Goal: Task Accomplishment & Management: Manage account settings

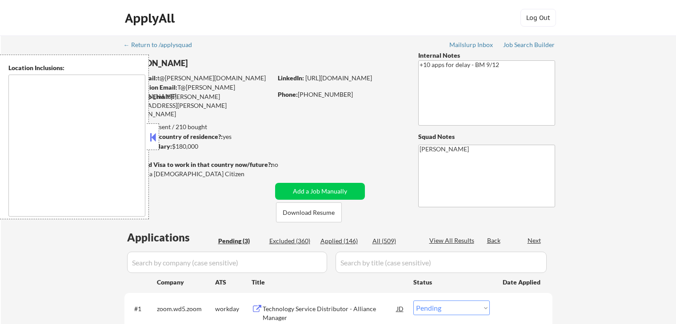
select select ""pending""
type textarea "[GEOGRAPHIC_DATA], [GEOGRAPHIC_DATA] [GEOGRAPHIC_DATA], [GEOGRAPHIC_DATA] [GEOG…"
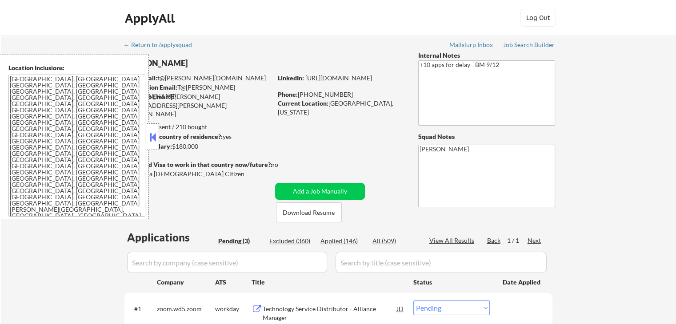
click at [153, 134] on button at bounding box center [153, 137] width 10 height 13
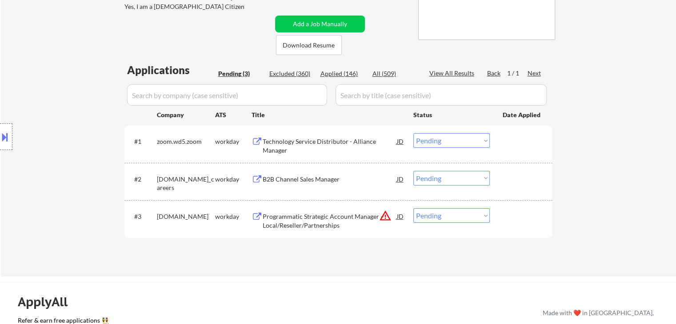
scroll to position [222, 0]
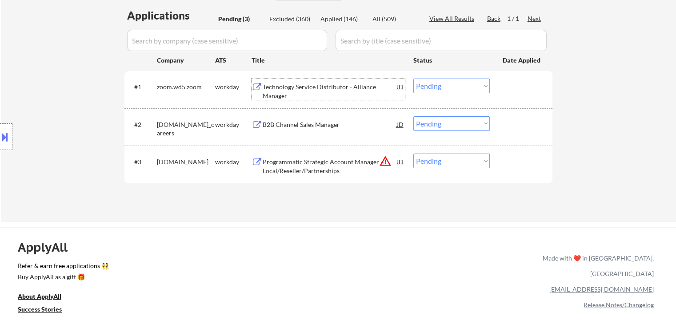
click at [265, 94] on div "Technology Service Distributor - Alliance Manager" at bounding box center [330, 91] width 134 height 17
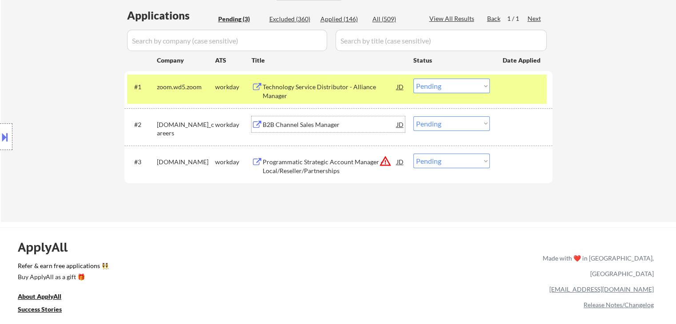
click at [279, 124] on div "B2B Channel Sales Manager" at bounding box center [330, 124] width 134 height 9
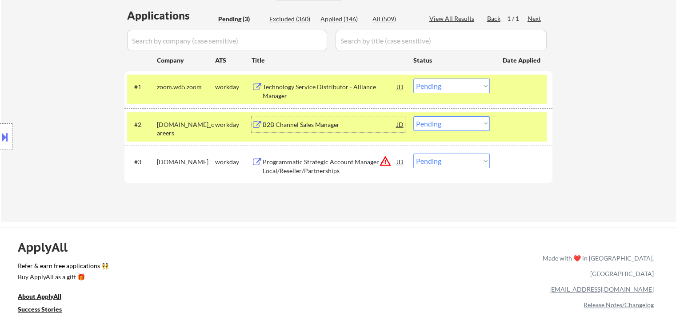
click at [270, 169] on div "Programmatic Strategic Account Manager – Local/Reseller/Partnerships" at bounding box center [330, 166] width 134 height 17
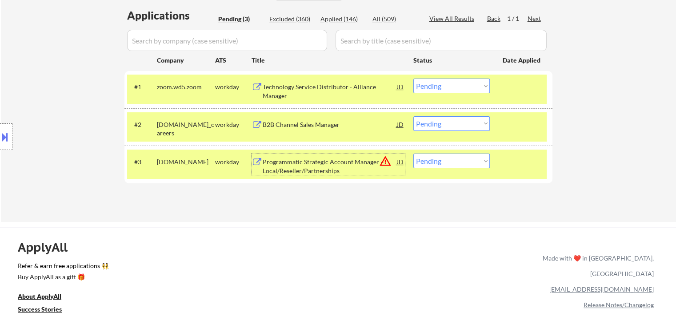
click at [12, 137] on div at bounding box center [6, 137] width 12 height 27
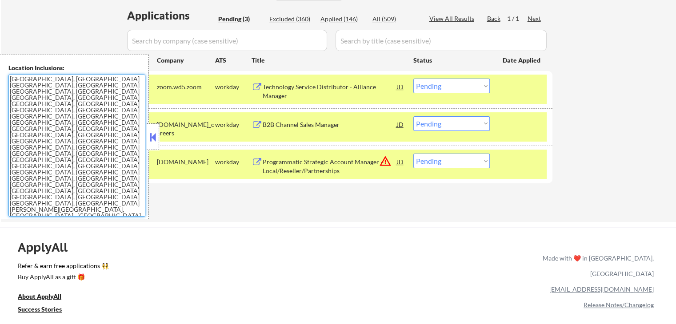
drag, startPoint x: 116, startPoint y: 185, endPoint x: 4, endPoint y: 75, distance: 156.5
click at [4, 75] on div "Location Inclusions: [GEOGRAPHIC_DATA], [GEOGRAPHIC_DATA] [GEOGRAPHIC_DATA], [G…" at bounding box center [74, 137] width 149 height 165
click at [174, 197] on div "Applications Pending (3) Excluded (360) Applied (146) All (509) View All Result…" at bounding box center [338, 106] width 428 height 197
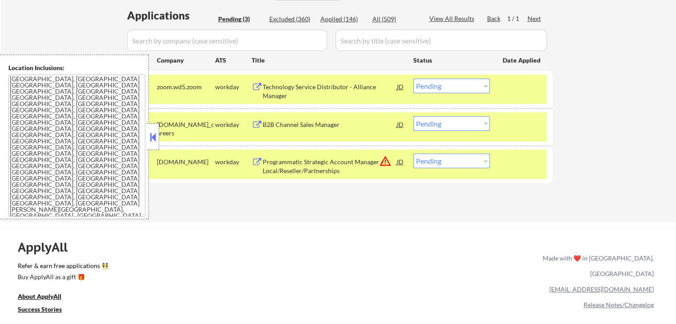
click at [153, 141] on button at bounding box center [153, 137] width 10 height 13
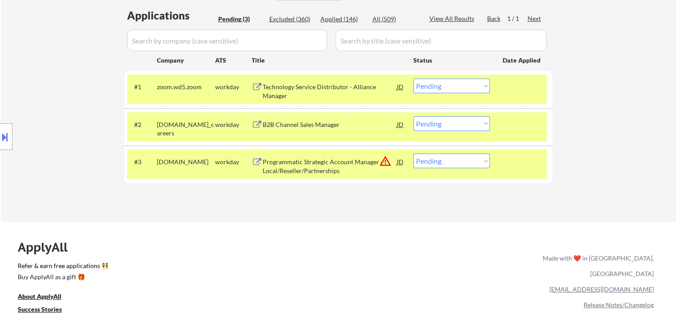
click at [5, 134] on button at bounding box center [5, 137] width 10 height 15
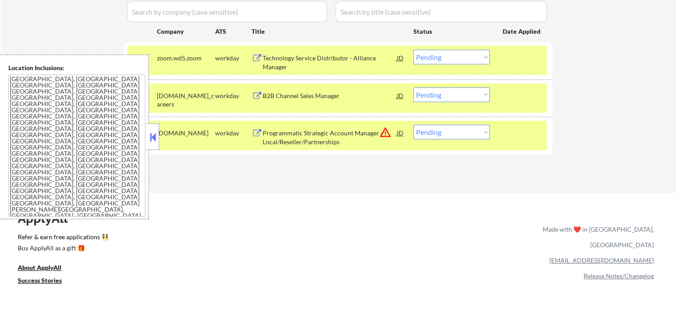
scroll to position [267, 0]
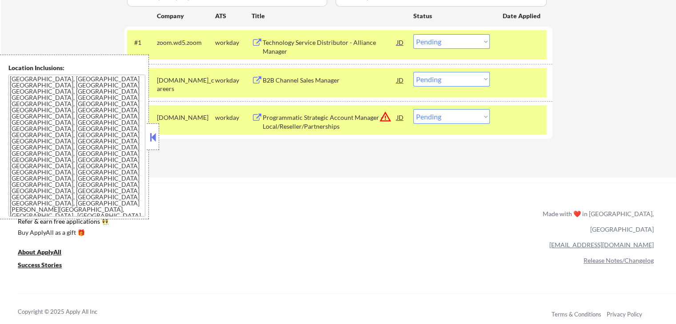
click at [452, 120] on select "Choose an option... Pending Applied Excluded (Questions) Excluded (Expired) Exc…" at bounding box center [451, 116] width 76 height 15
select select ""excluded__location_""
click at [413, 109] on select "Choose an option... Pending Applied Excluded (Questions) Excluded (Expired) Exc…" at bounding box center [451, 116] width 76 height 15
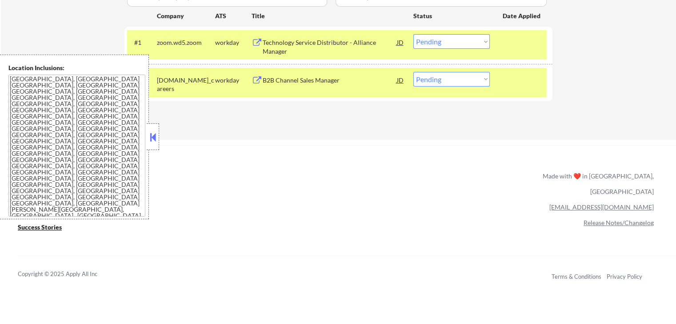
click at [445, 79] on select "Choose an option... Pending Applied Excluded (Questions) Excluded (Expired) Exc…" at bounding box center [451, 79] width 76 height 15
select select ""excluded__salary_""
click at [413, 72] on select "Choose an option... Pending Applied Excluded (Questions) Excluded (Expired) Exc…" at bounding box center [451, 79] width 76 height 15
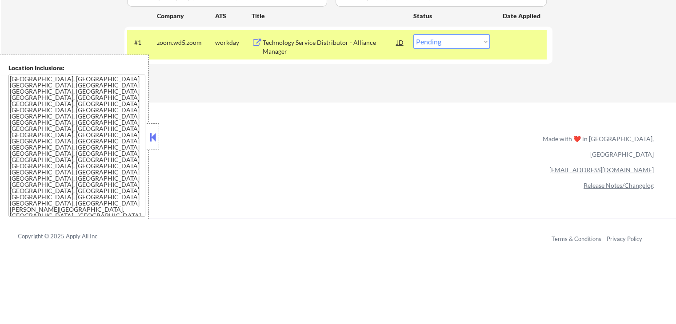
click at [152, 136] on button at bounding box center [153, 137] width 10 height 13
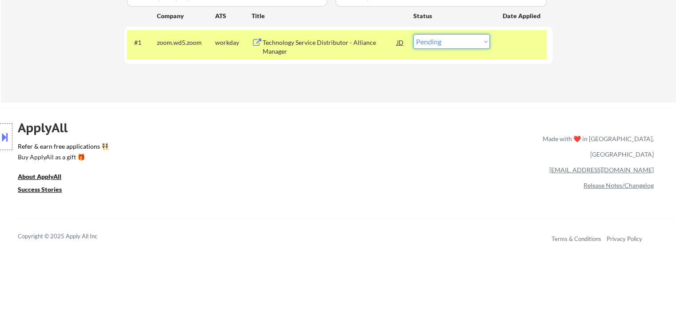
drag, startPoint x: 436, startPoint y: 40, endPoint x: 444, endPoint y: 47, distance: 11.3
click at [436, 40] on select "Choose an option... Pending Applied Excluded (Questions) Excluded (Expired) Exc…" at bounding box center [451, 41] width 76 height 15
select select ""applied""
click at [413, 34] on select "Choose an option... Pending Applied Excluded (Questions) Excluded (Expired) Exc…" at bounding box center [451, 41] width 76 height 15
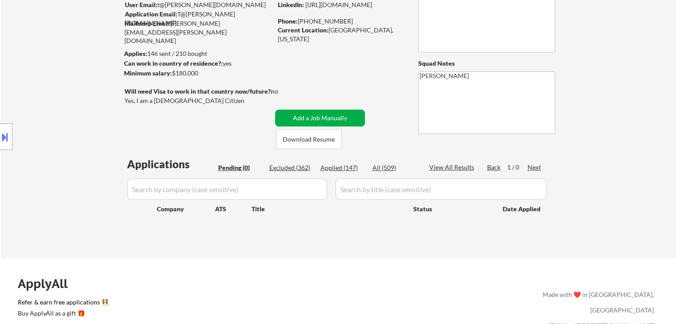
scroll to position [89, 0]
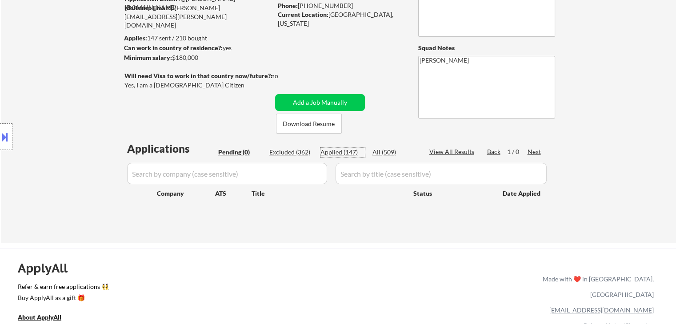
click at [338, 150] on div "Applied (147)" at bounding box center [342, 152] width 44 height 9
select select ""applied""
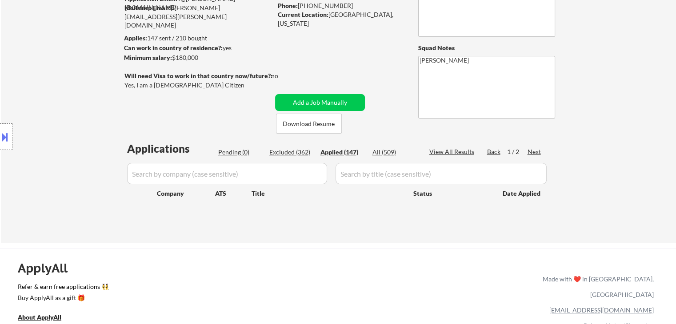
select select ""applied""
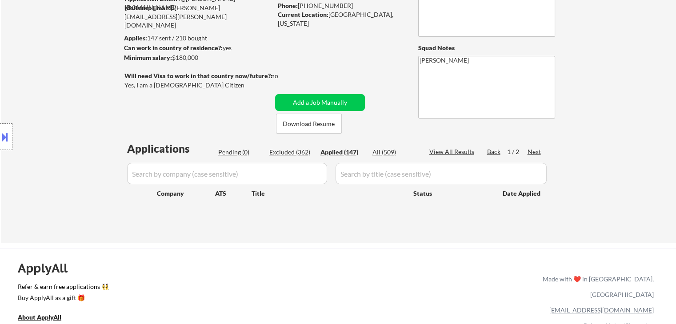
select select ""applied""
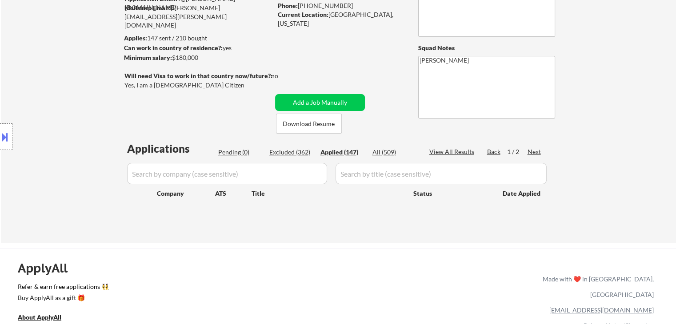
select select ""applied""
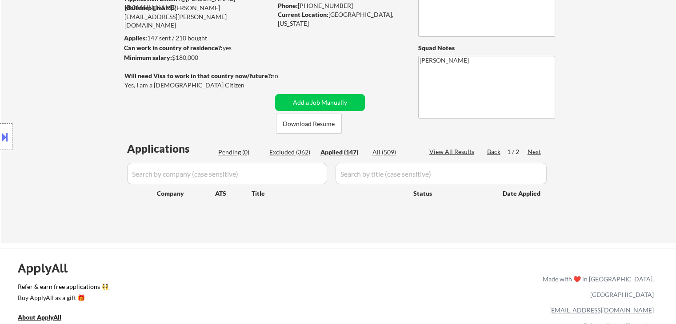
select select ""applied""
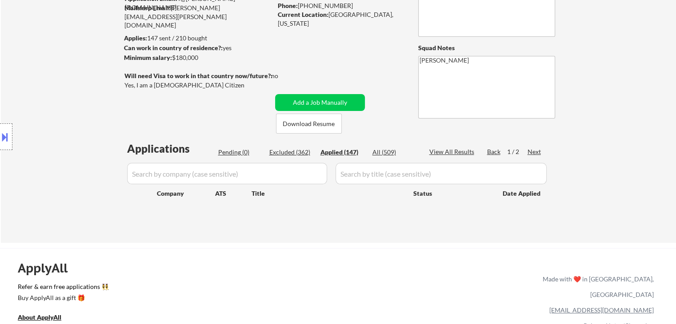
select select ""applied""
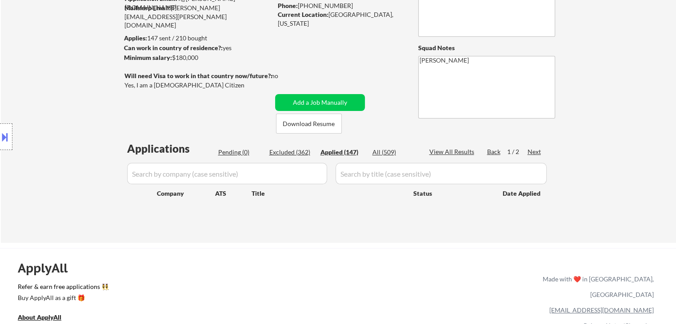
select select ""applied""
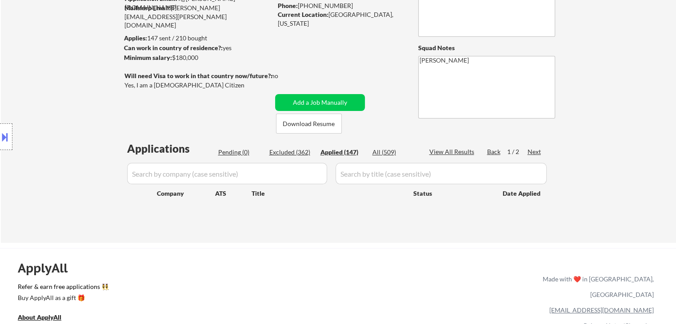
select select ""applied""
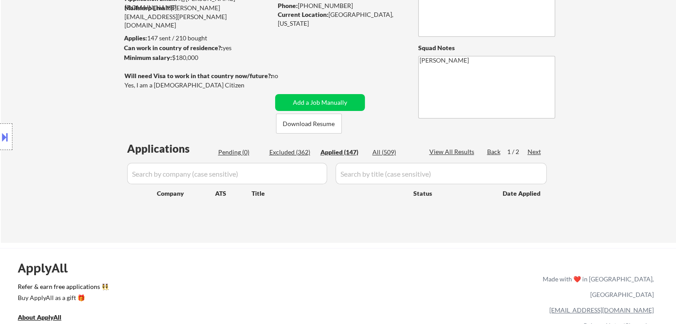
select select ""applied""
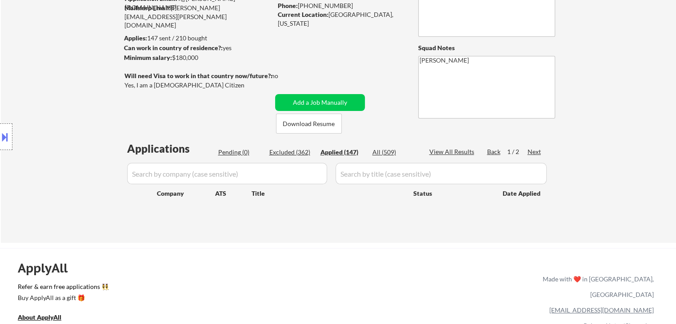
select select ""applied""
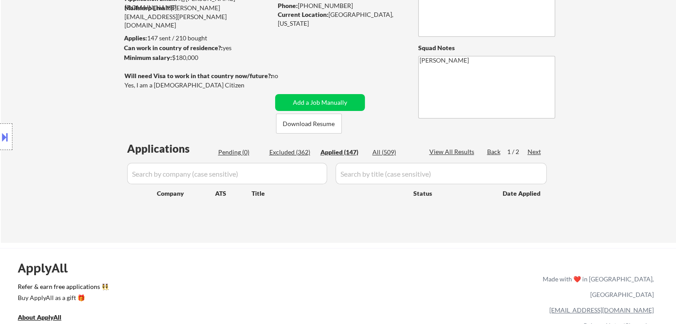
select select ""applied""
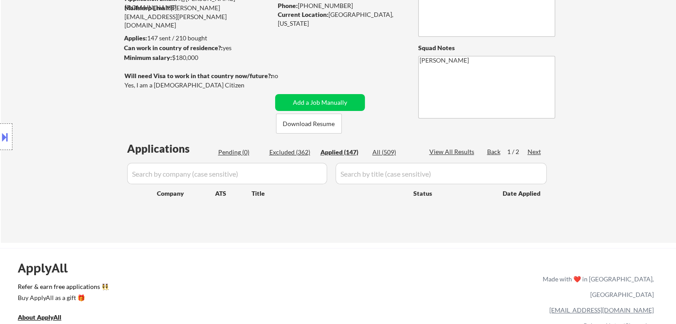
select select ""applied""
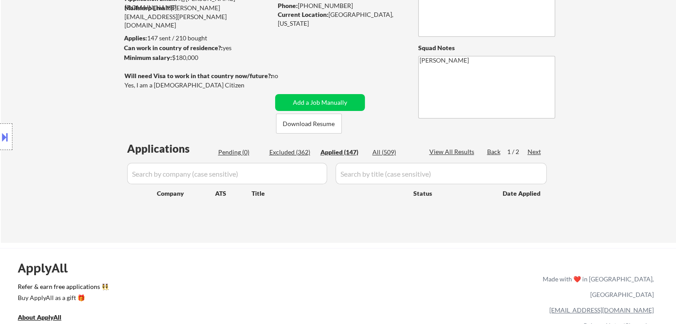
select select ""applied""
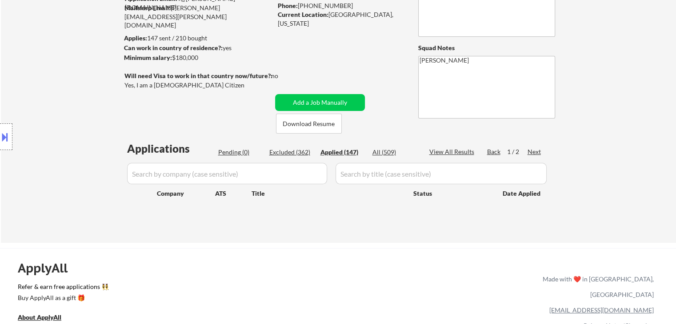
select select ""applied""
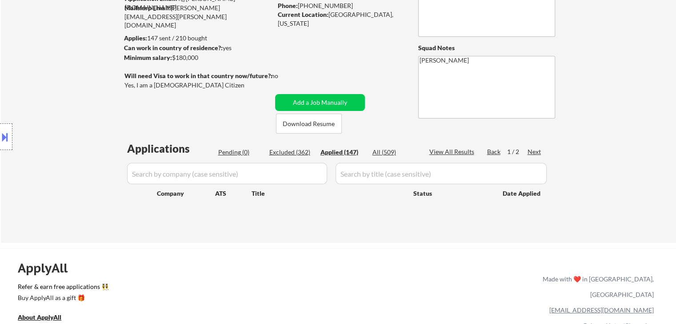
select select ""applied""
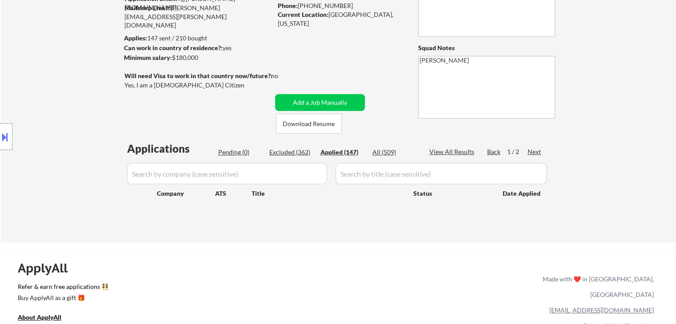
select select ""applied""
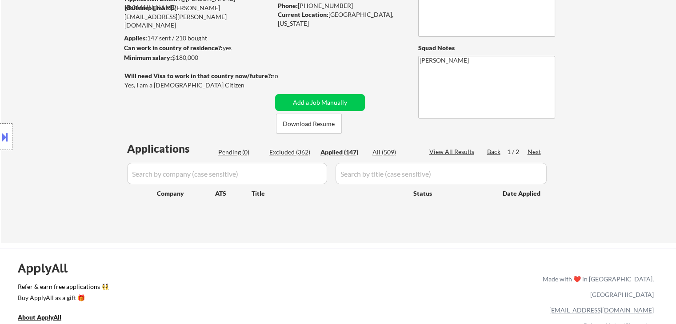
select select ""applied""
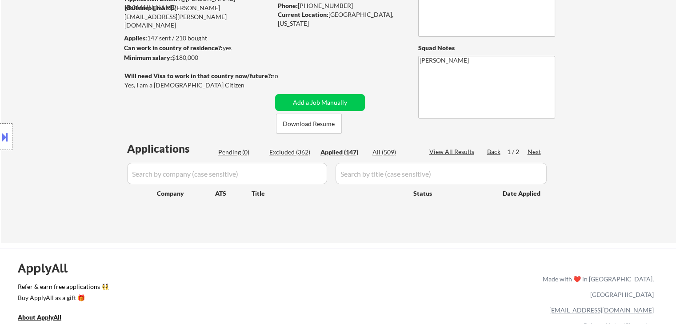
select select ""applied""
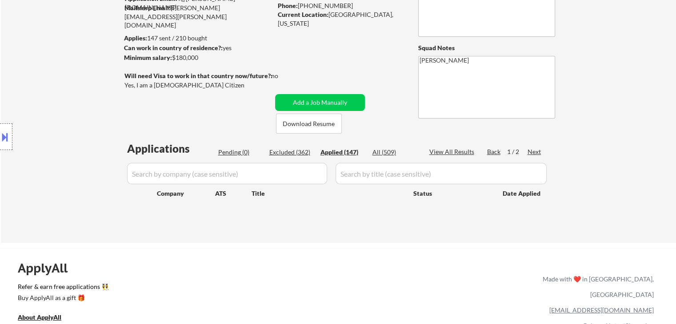
select select ""applied""
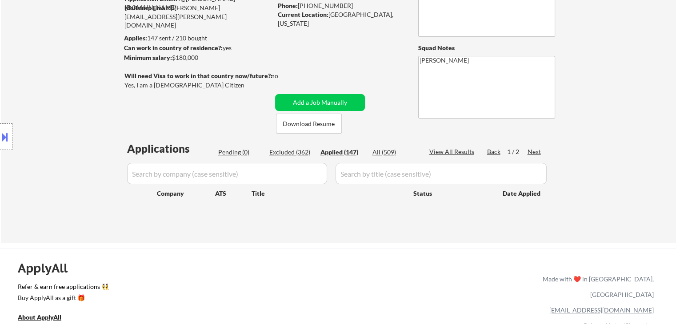
select select ""applied""
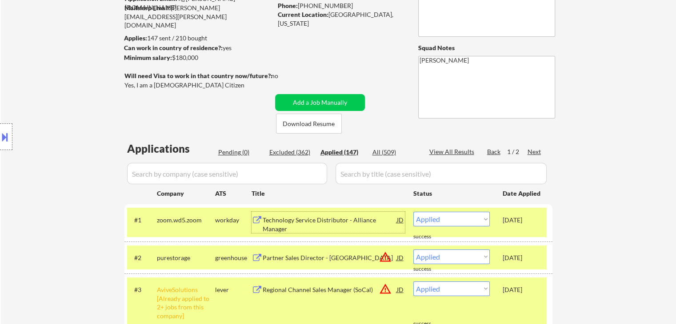
click at [344, 223] on div "Technology Service Distributor - Alliance Manager" at bounding box center [330, 224] width 134 height 17
